Goal: Task Accomplishment & Management: Use online tool/utility

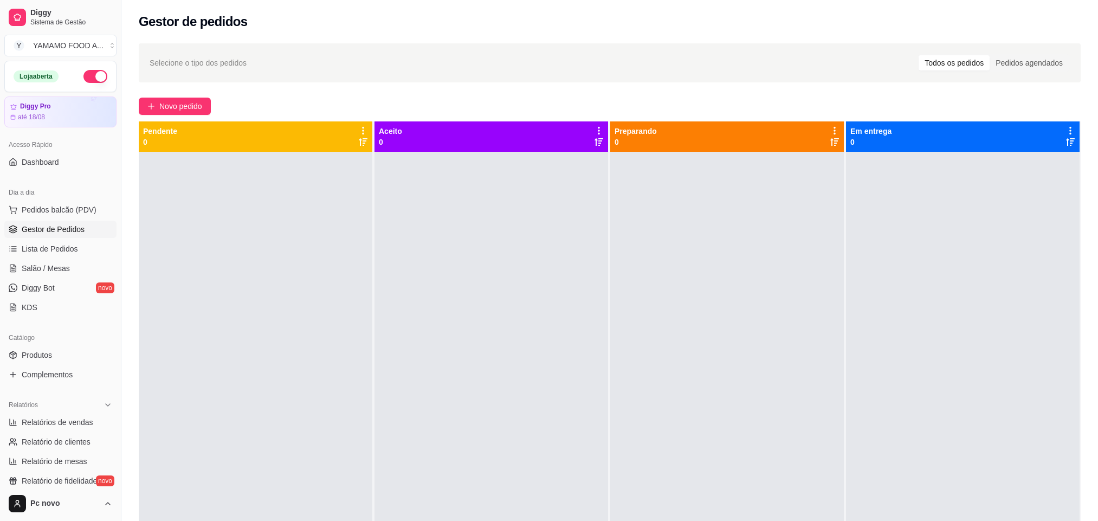
click at [93, 212] on button "Pedidos balcão (PDV)" at bounding box center [60, 209] width 112 height 17
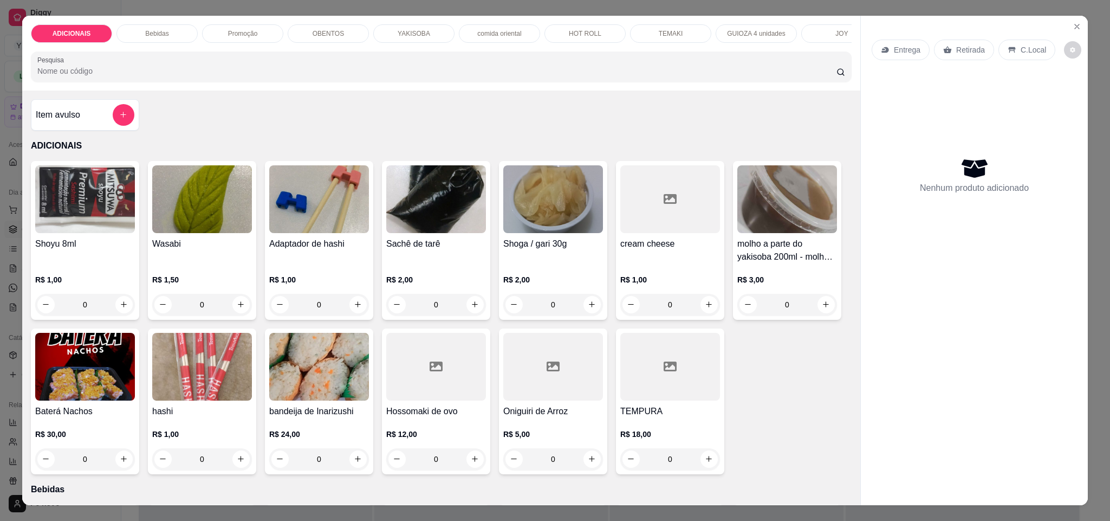
click at [323, 35] on p "OBENTOS" at bounding box center [328, 33] width 31 height 9
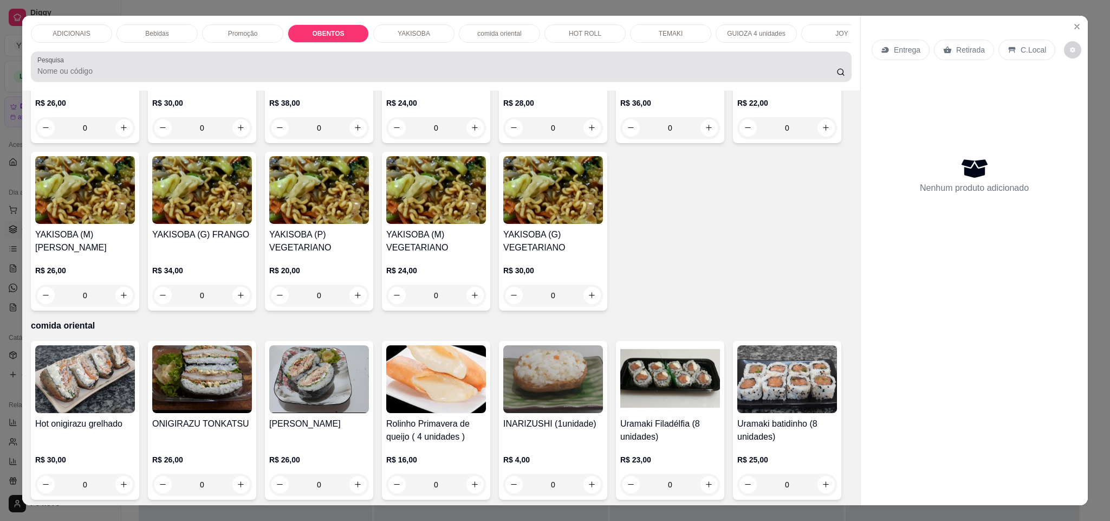
scroll to position [18, 0]
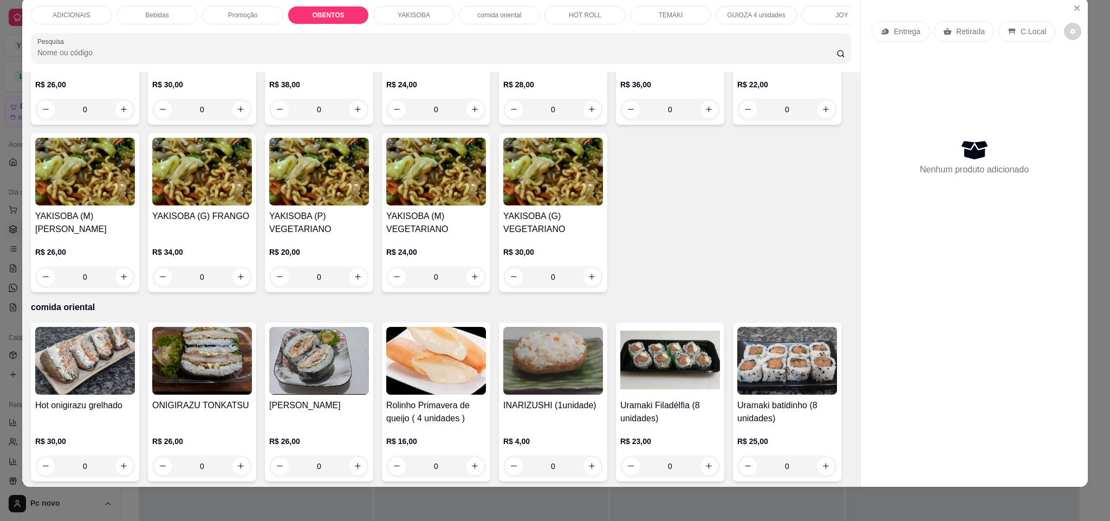
type input "1"
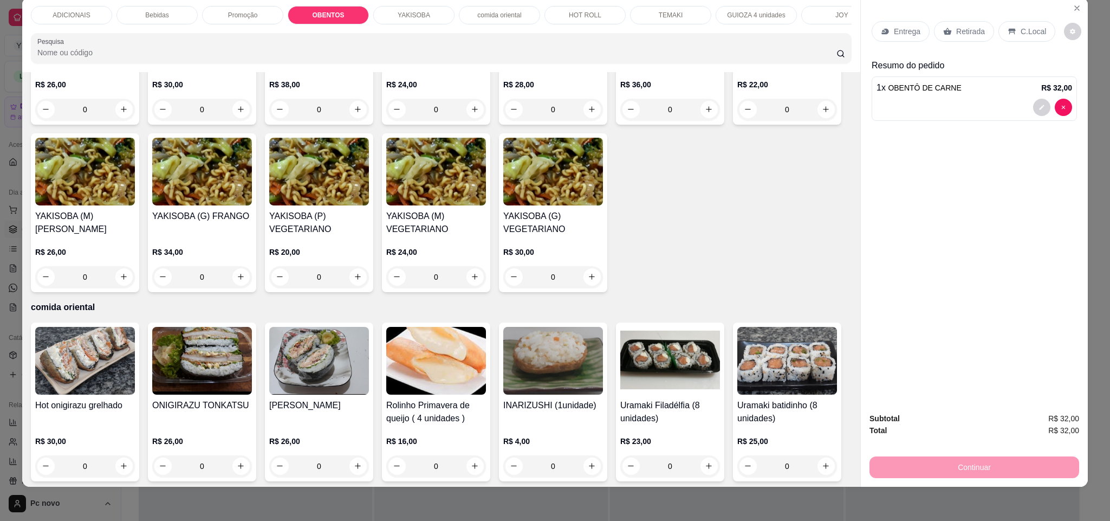
click at [893, 21] on div "Entrega" at bounding box center [901, 31] width 58 height 21
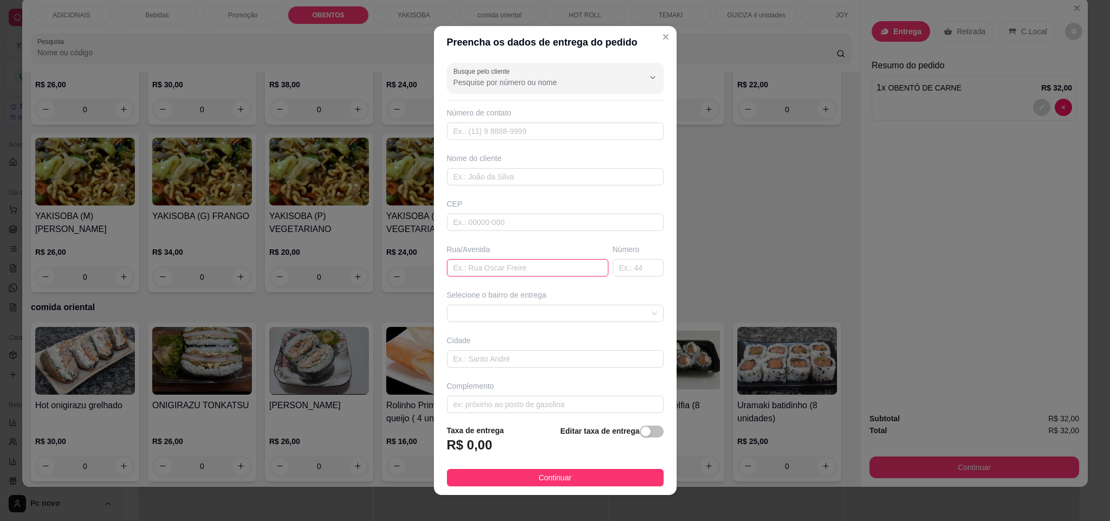
click at [506, 267] on input "text" at bounding box center [527, 267] width 161 height 17
paste input "Rua [PERSON_NAME] das Neves"
type input "Rua [PERSON_NAME] das Neves"
click at [617, 263] on input "text" at bounding box center [638, 267] width 51 height 17
type input "155"
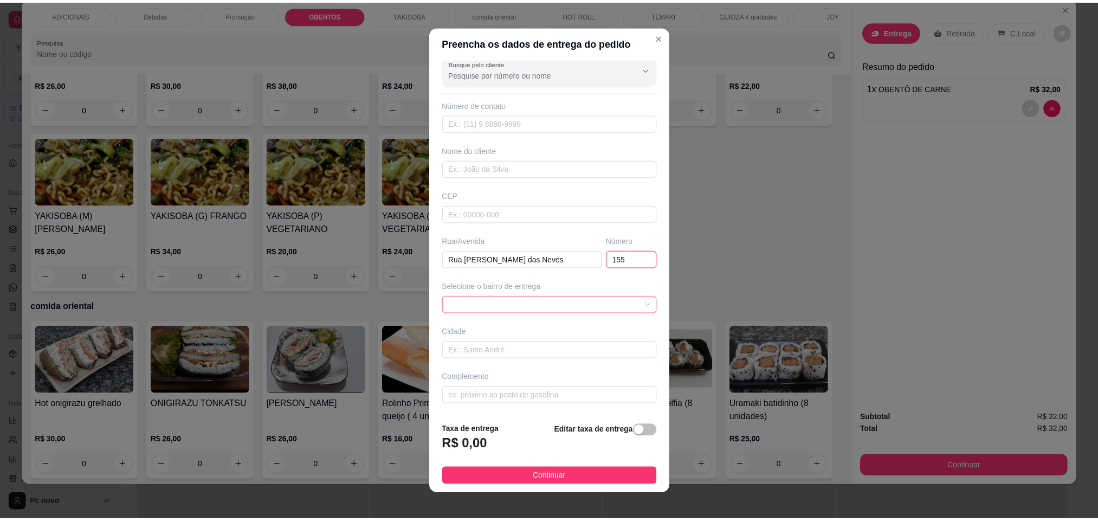
scroll to position [11, 0]
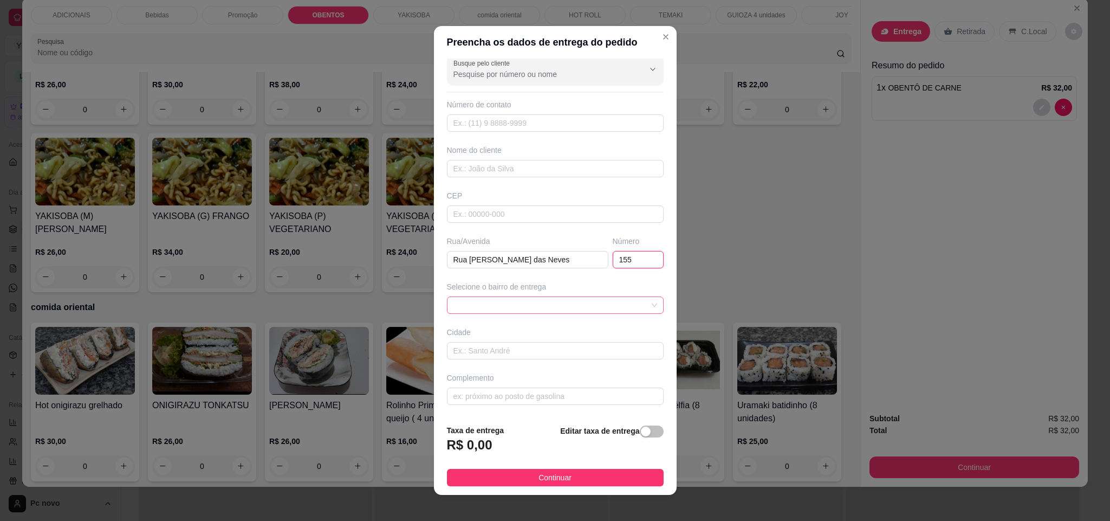
click at [528, 302] on span at bounding box center [555, 305] width 204 height 16
click at [641, 429] on div "button" at bounding box center [646, 431] width 10 height 10
click at [488, 461] on footer "Taxa de entrega 0,00 Editar taxa de entrega Continuar" at bounding box center [555, 453] width 243 height 81
click at [497, 448] on input "0,00" at bounding box center [506, 449] width 116 height 21
type input "8,00"
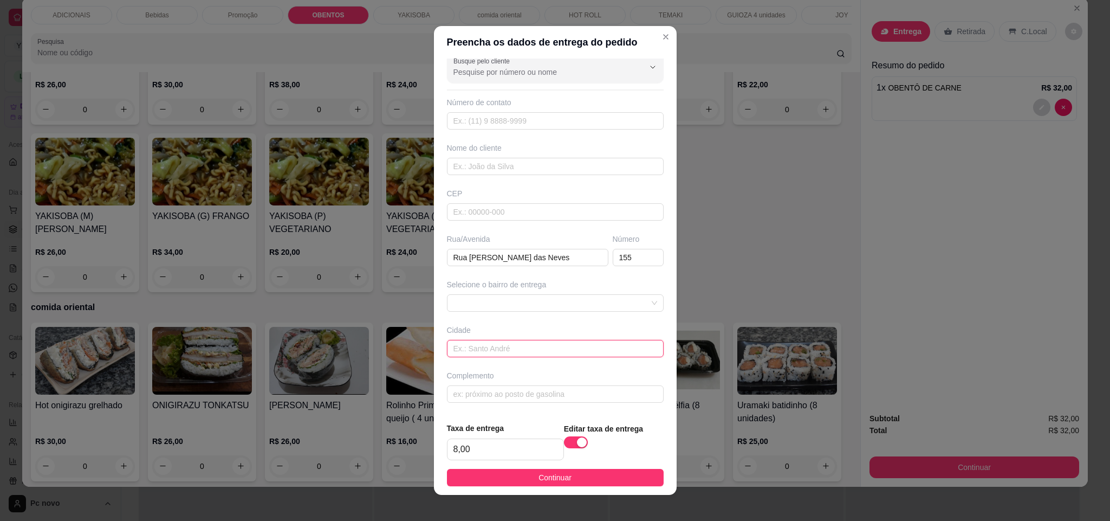
click at [527, 348] on input "text" at bounding box center [555, 348] width 217 height 17
click at [514, 397] on input "text" at bounding box center [555, 393] width 217 height 17
paste input "Posto de saúde do CAIC"
type input "Posto de saúde do CAIC"
click at [561, 475] on button "Continuar" at bounding box center [555, 477] width 217 height 17
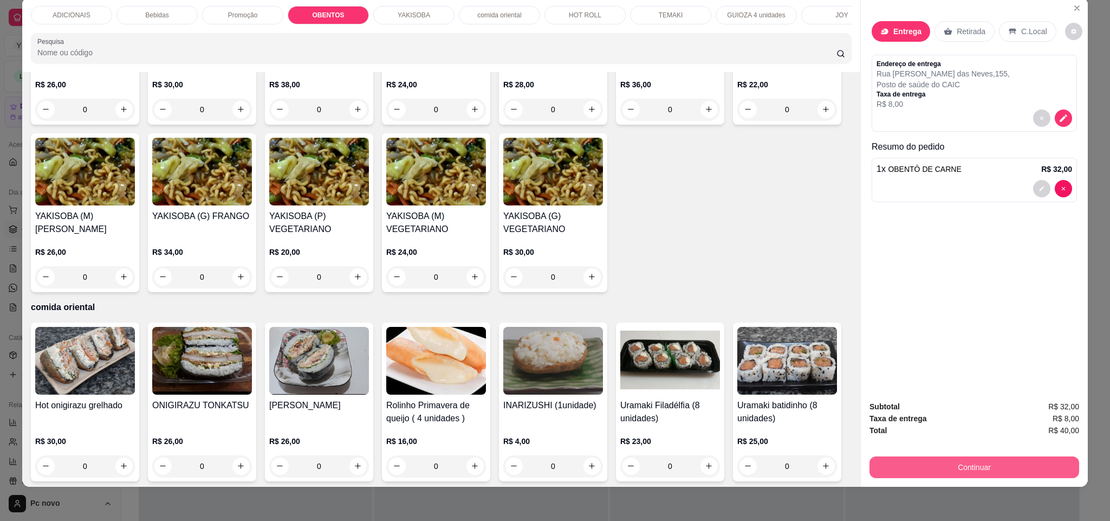
click at [940, 461] on button "Continuar" at bounding box center [975, 467] width 210 height 22
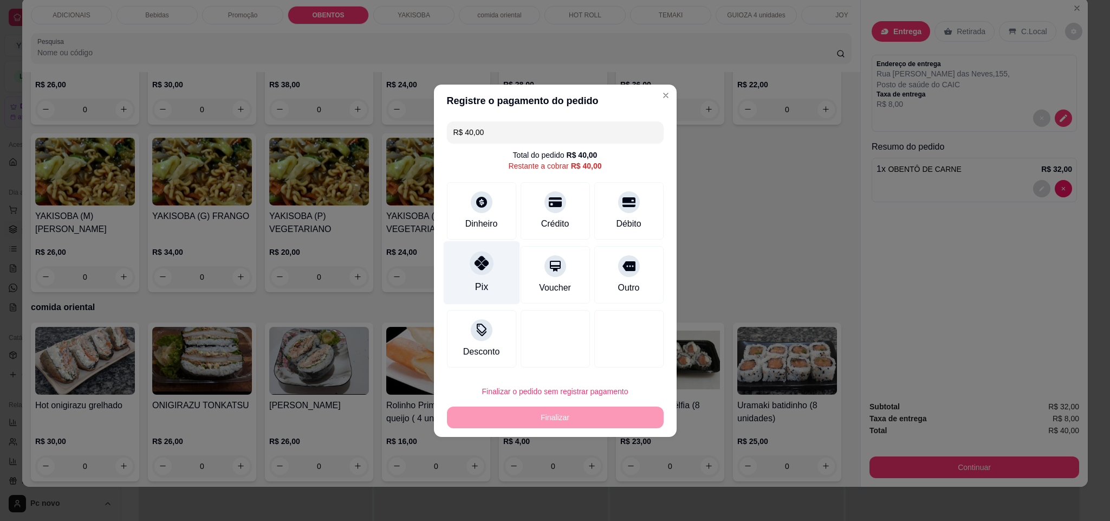
click at [484, 261] on icon at bounding box center [481, 263] width 14 height 14
type input "R$ 0,00"
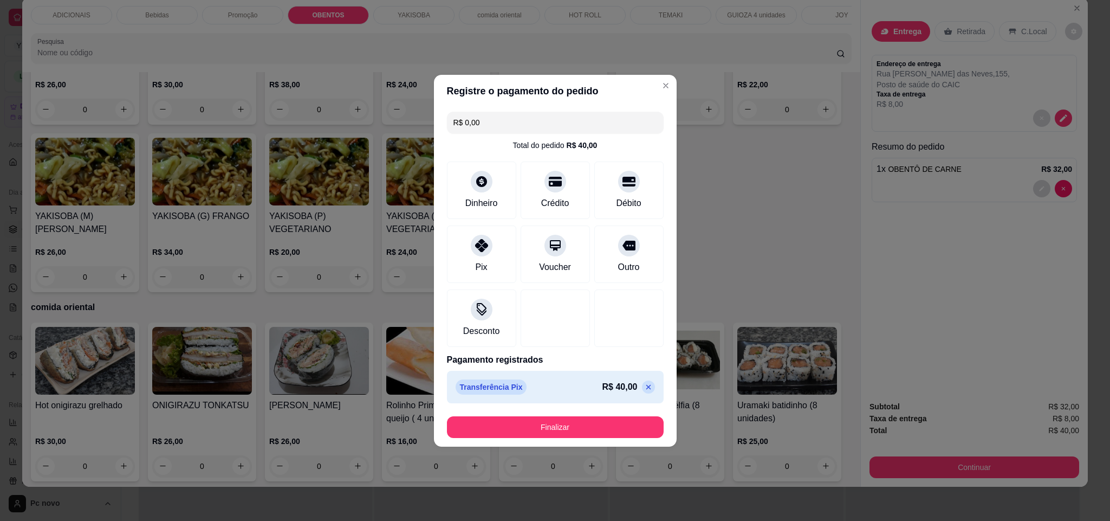
click at [543, 415] on footer "Finalizar" at bounding box center [555, 426] width 243 height 39
click at [543, 426] on button "Finalizar" at bounding box center [555, 426] width 210 height 21
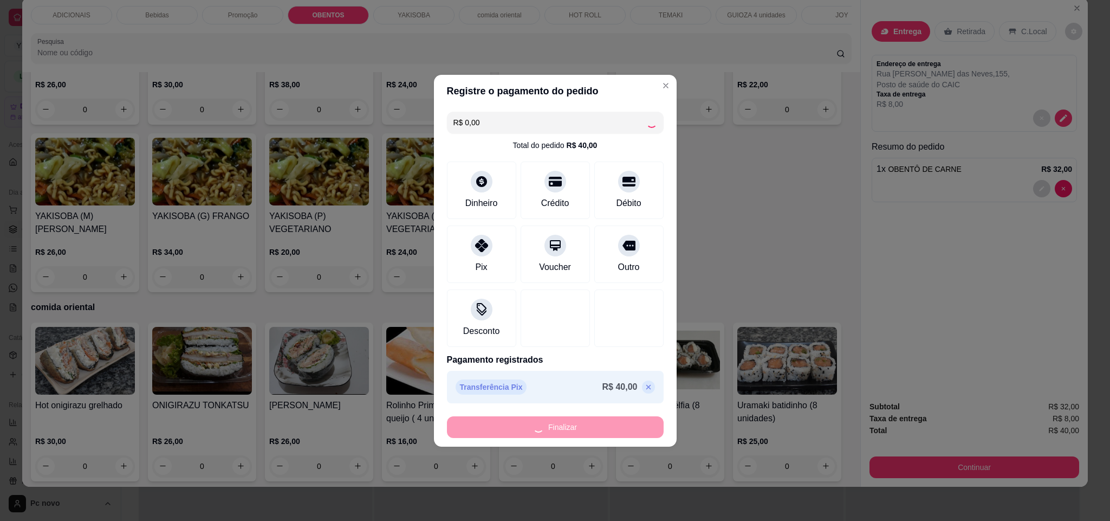
type input "0"
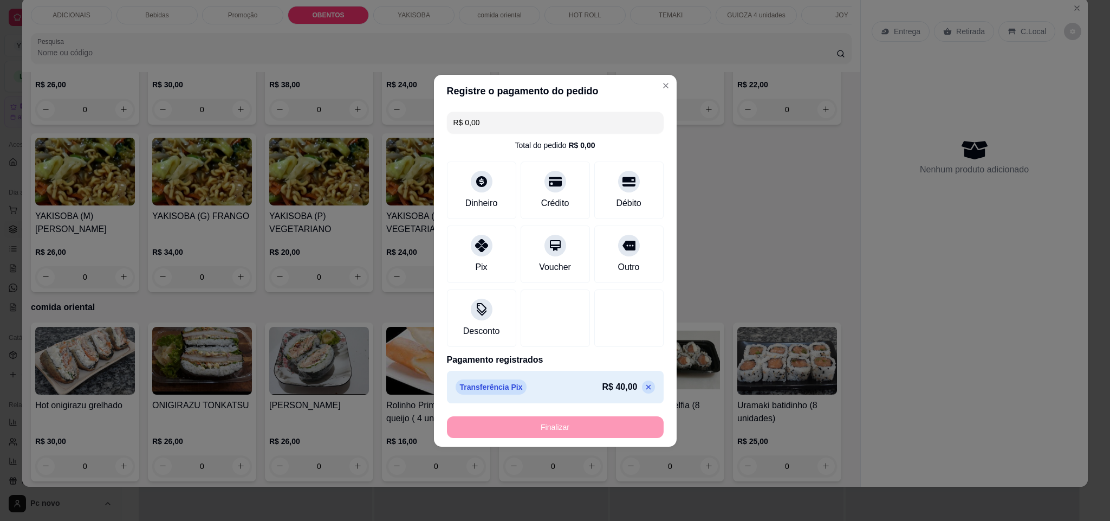
type input "-R$ 40,00"
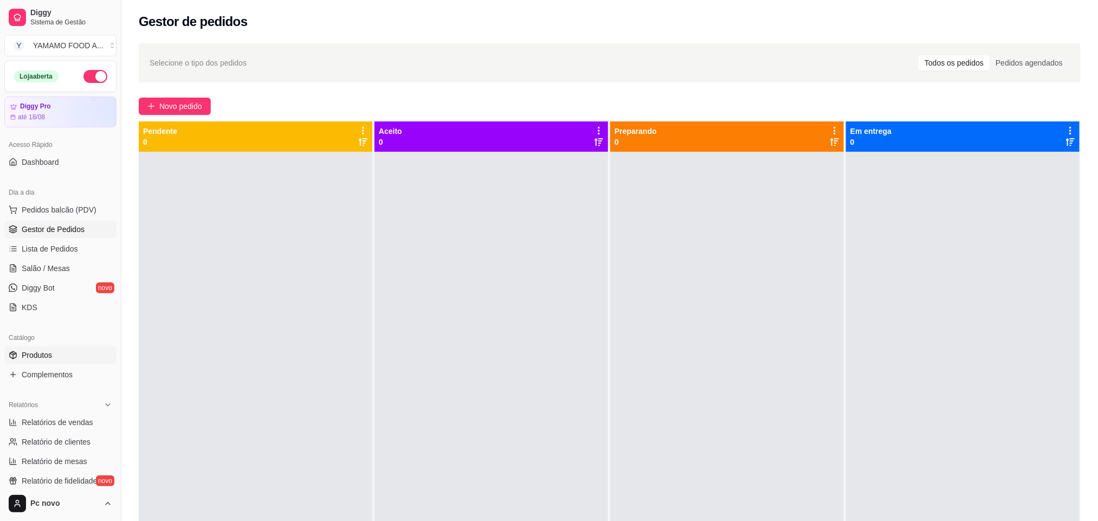
click at [57, 355] on link "Produtos" at bounding box center [60, 354] width 112 height 17
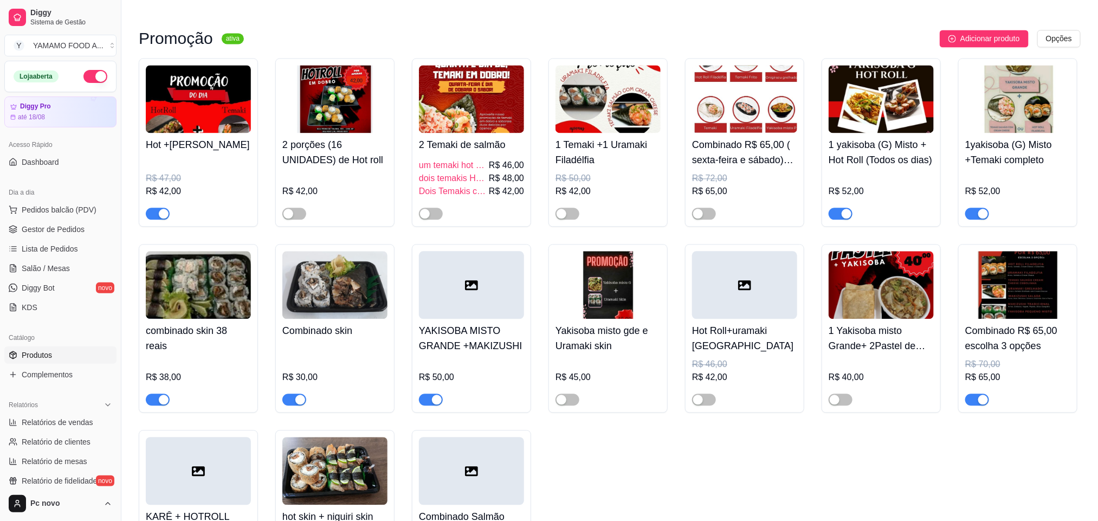
scroll to position [1138, 0]
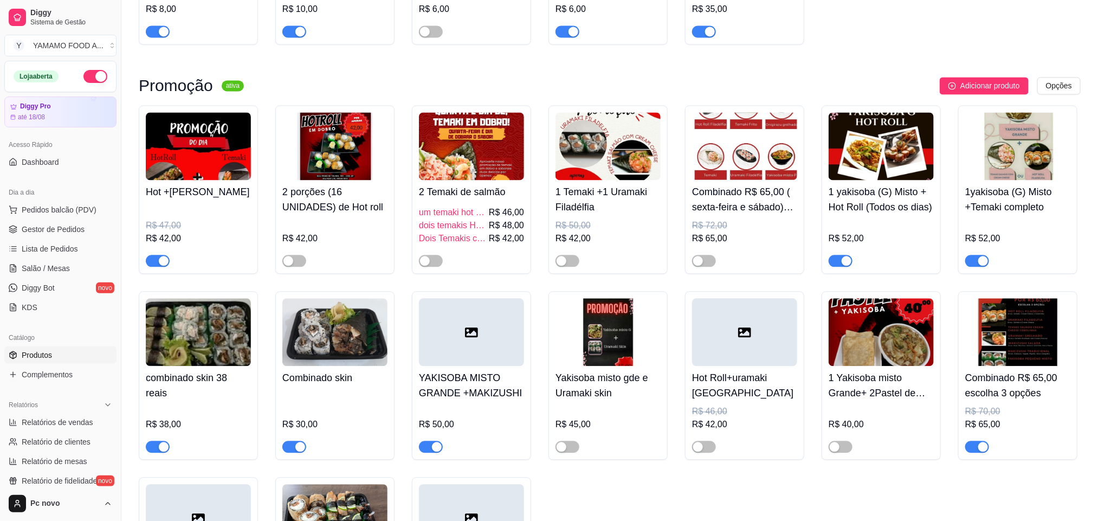
click at [156, 267] on span "button" at bounding box center [158, 261] width 24 height 12
click at [291, 265] on div "button" at bounding box center [288, 261] width 10 height 10
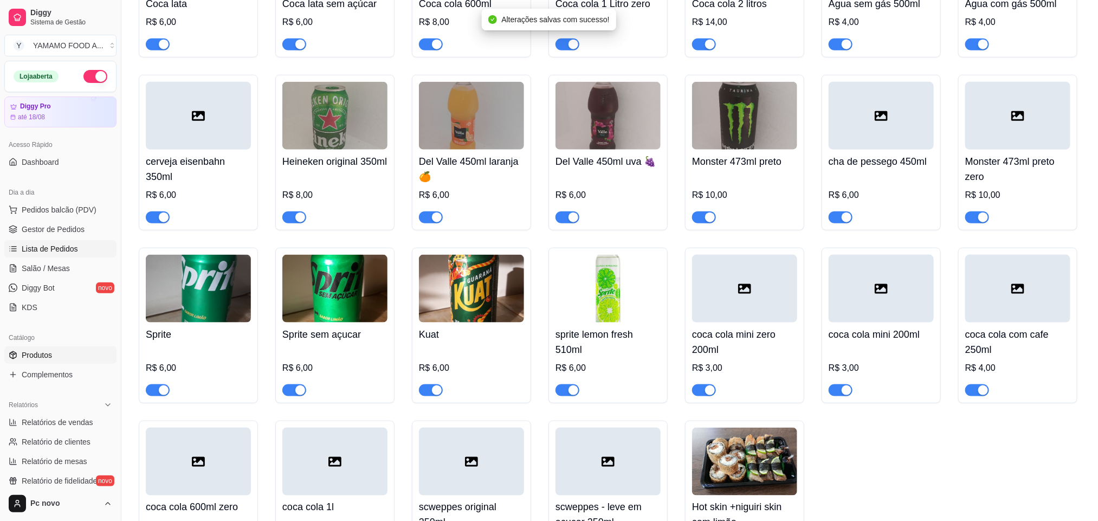
scroll to position [488, 0]
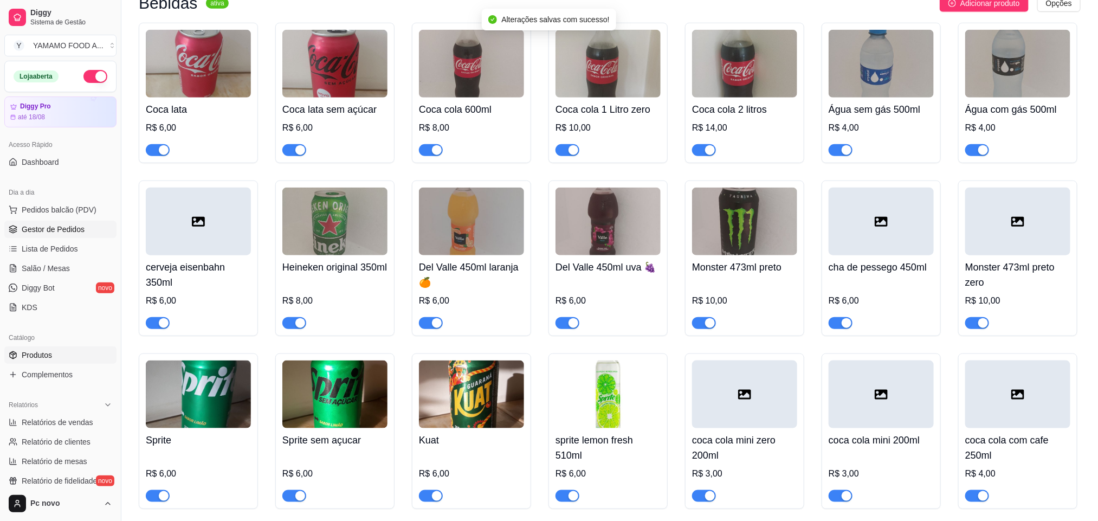
click at [67, 237] on link "Gestor de Pedidos" at bounding box center [60, 229] width 112 height 17
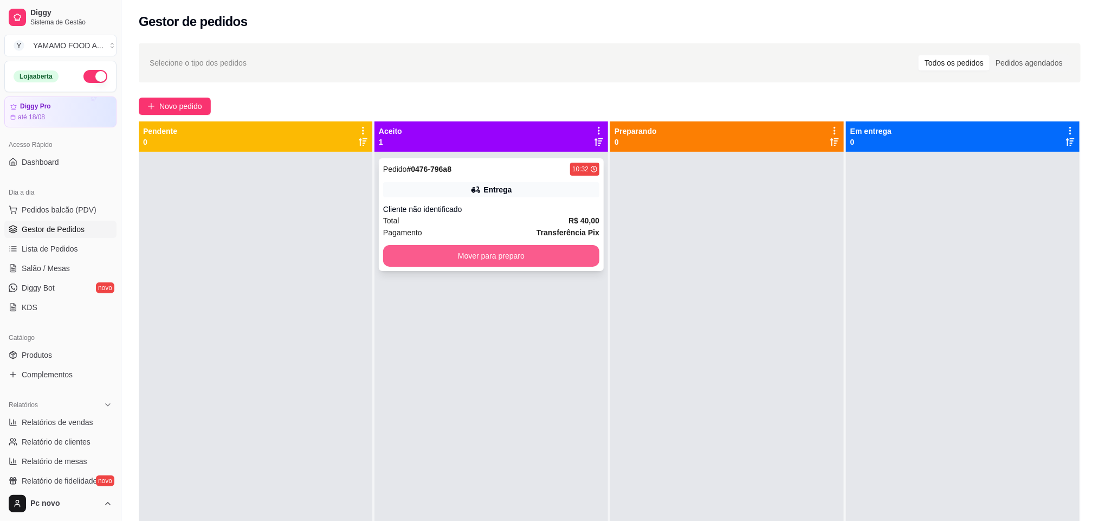
click at [522, 248] on button "Mover para preparo" at bounding box center [491, 256] width 216 height 22
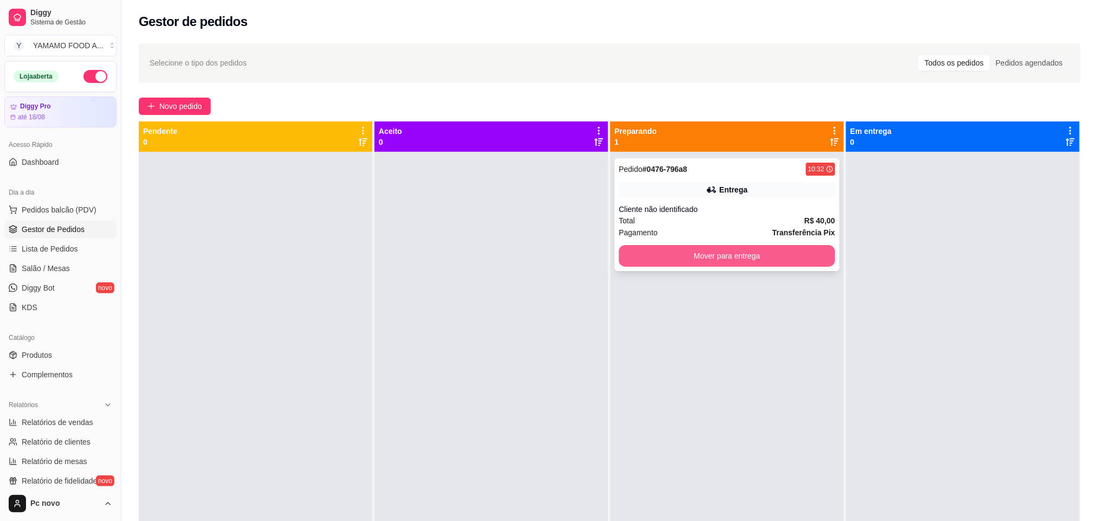
click at [698, 257] on button "Mover para entrega" at bounding box center [727, 256] width 216 height 22
